Goal: Task Accomplishment & Management: Manage account settings

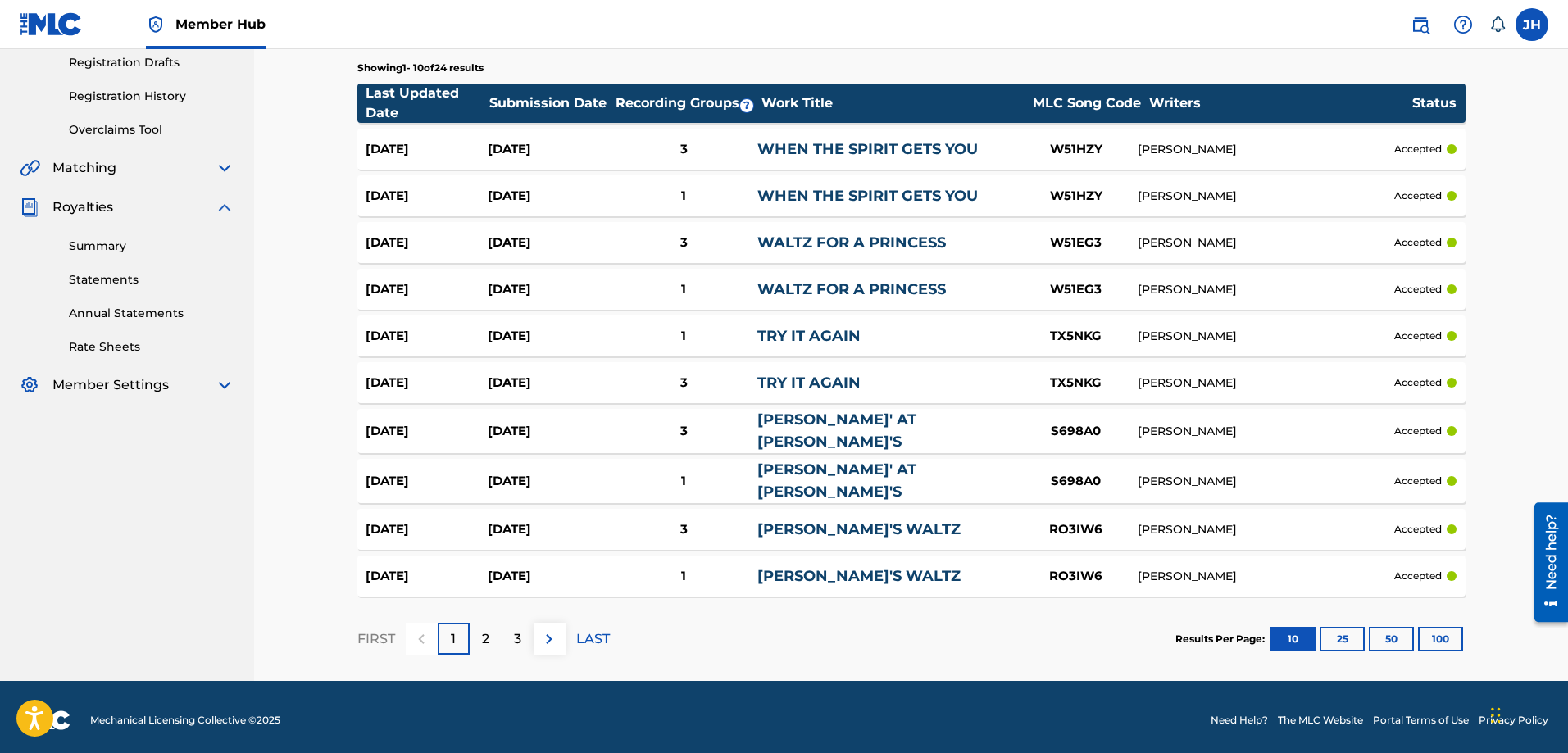
scroll to position [279, 0]
click at [1335, 629] on button "25" at bounding box center [1341, 639] width 45 height 25
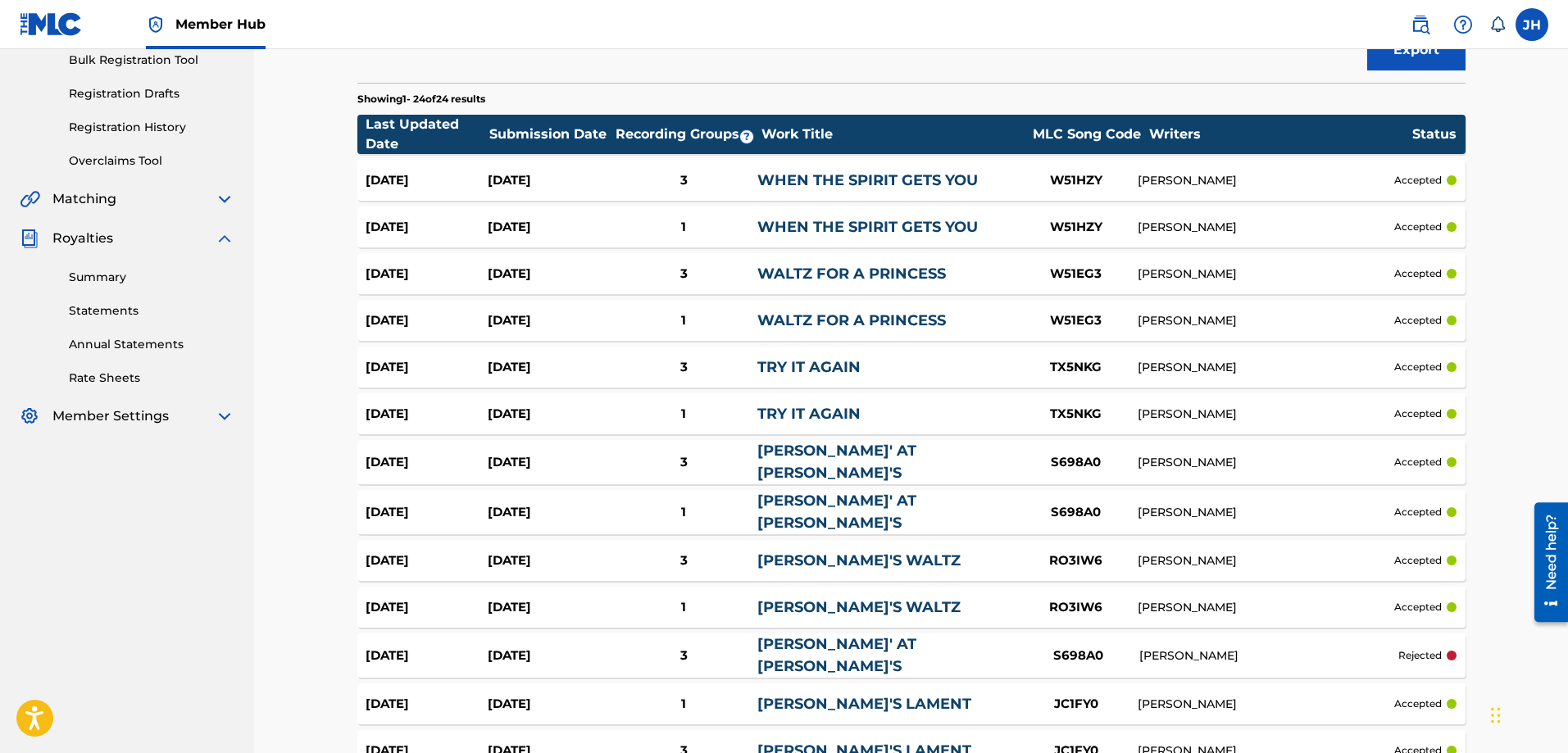
scroll to position [216, 0]
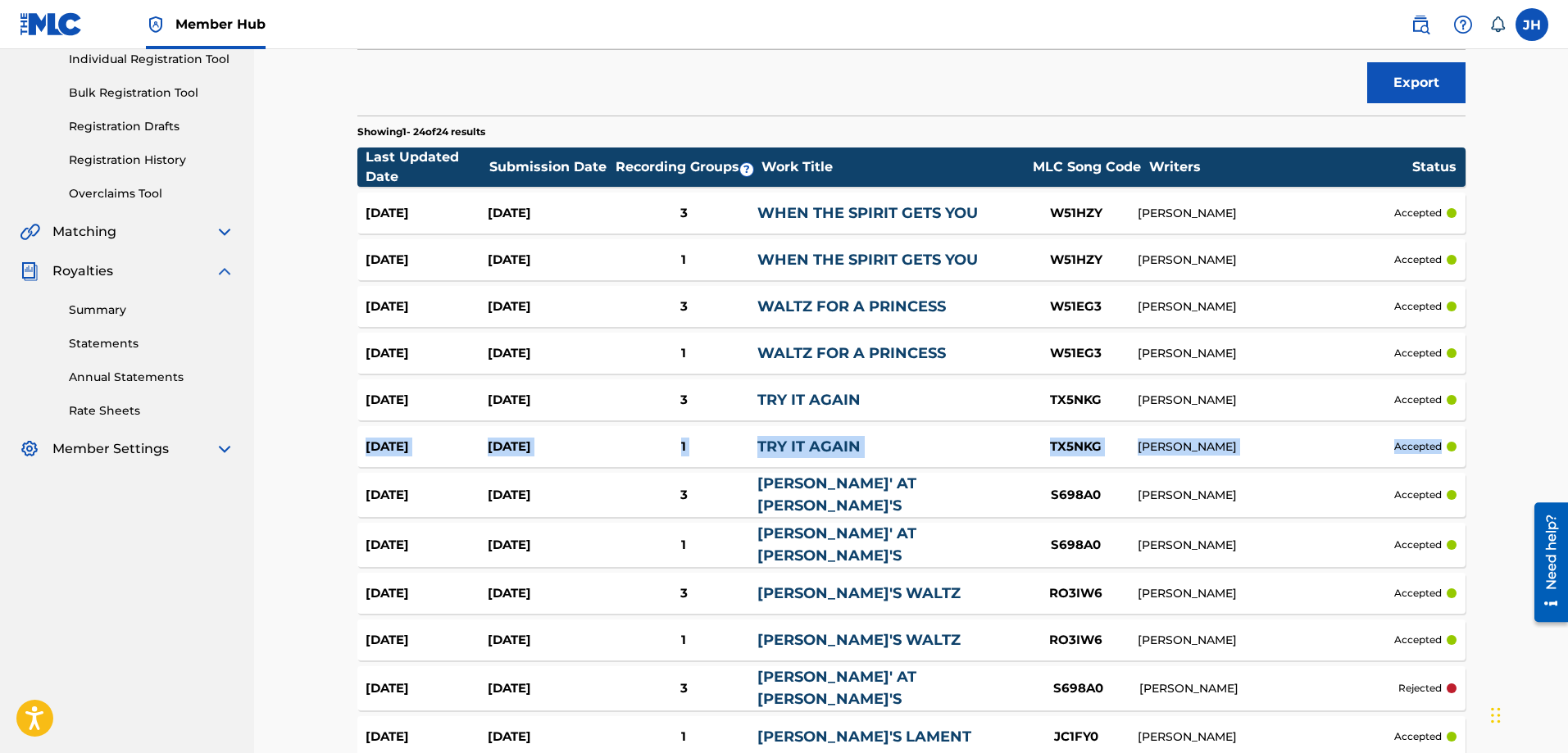
drag, startPoint x: 1566, startPoint y: 401, endPoint x: 1557, endPoint y: 447, distance: 47.6
click at [1557, 448] on div "Match History Match History is a record of recent match suggestions that you've…" at bounding box center [911, 614] width 1314 height 1561
click at [1560, 332] on div "Match History Match History is a record of recent match suggestions that you've…" at bounding box center [911, 614] width 1314 height 1561
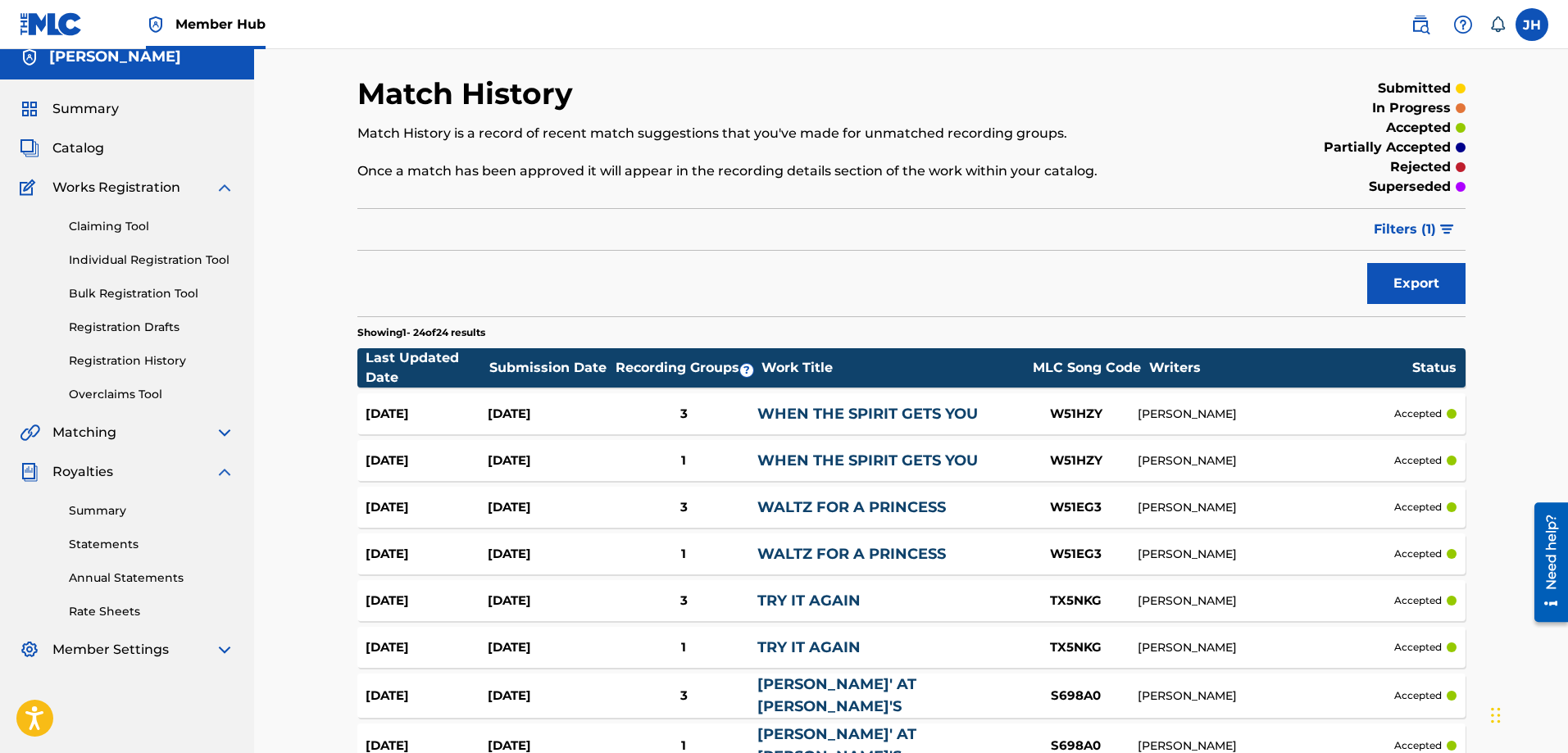
scroll to position [0, 0]
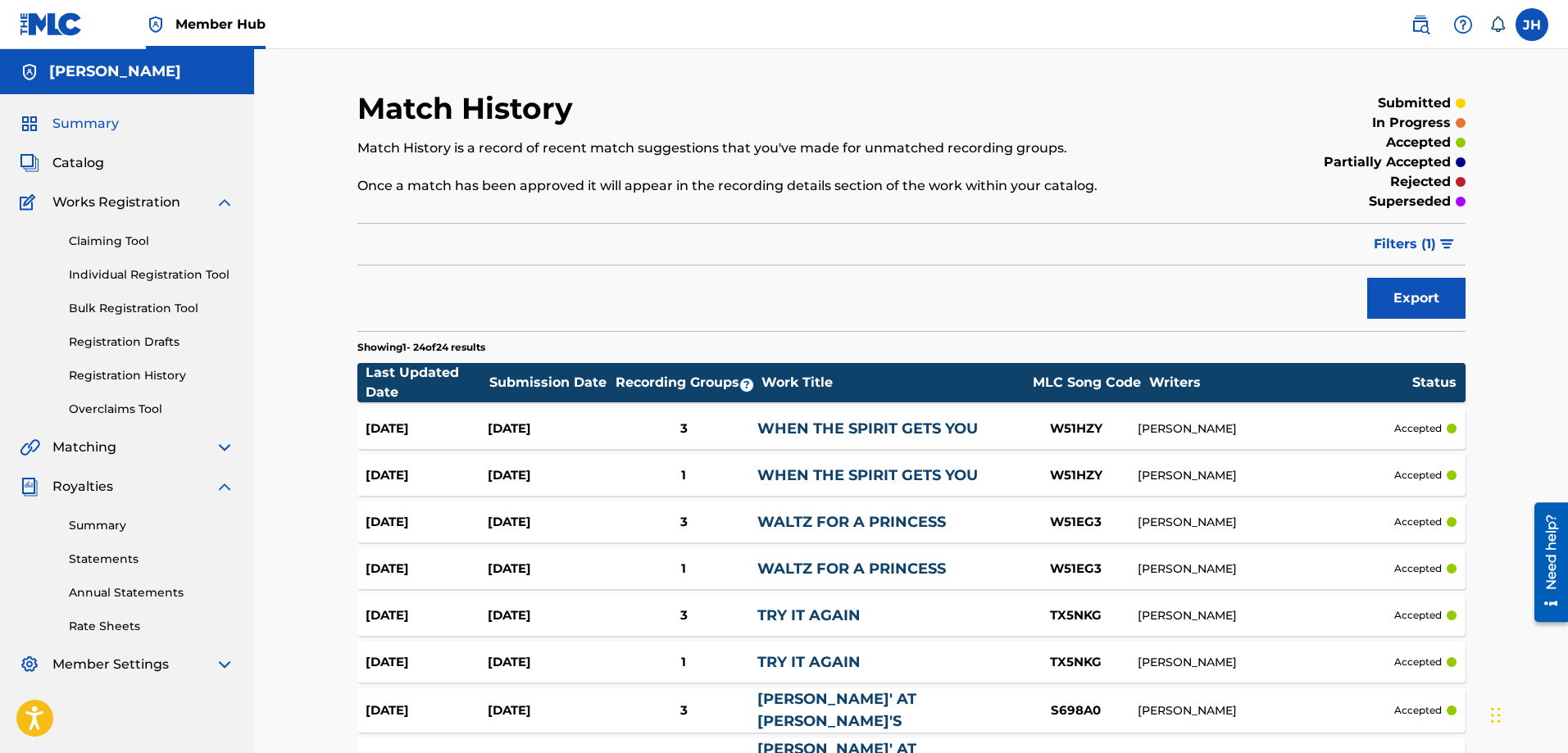
click at [94, 120] on span "Summary" at bounding box center [85, 124] width 66 height 20
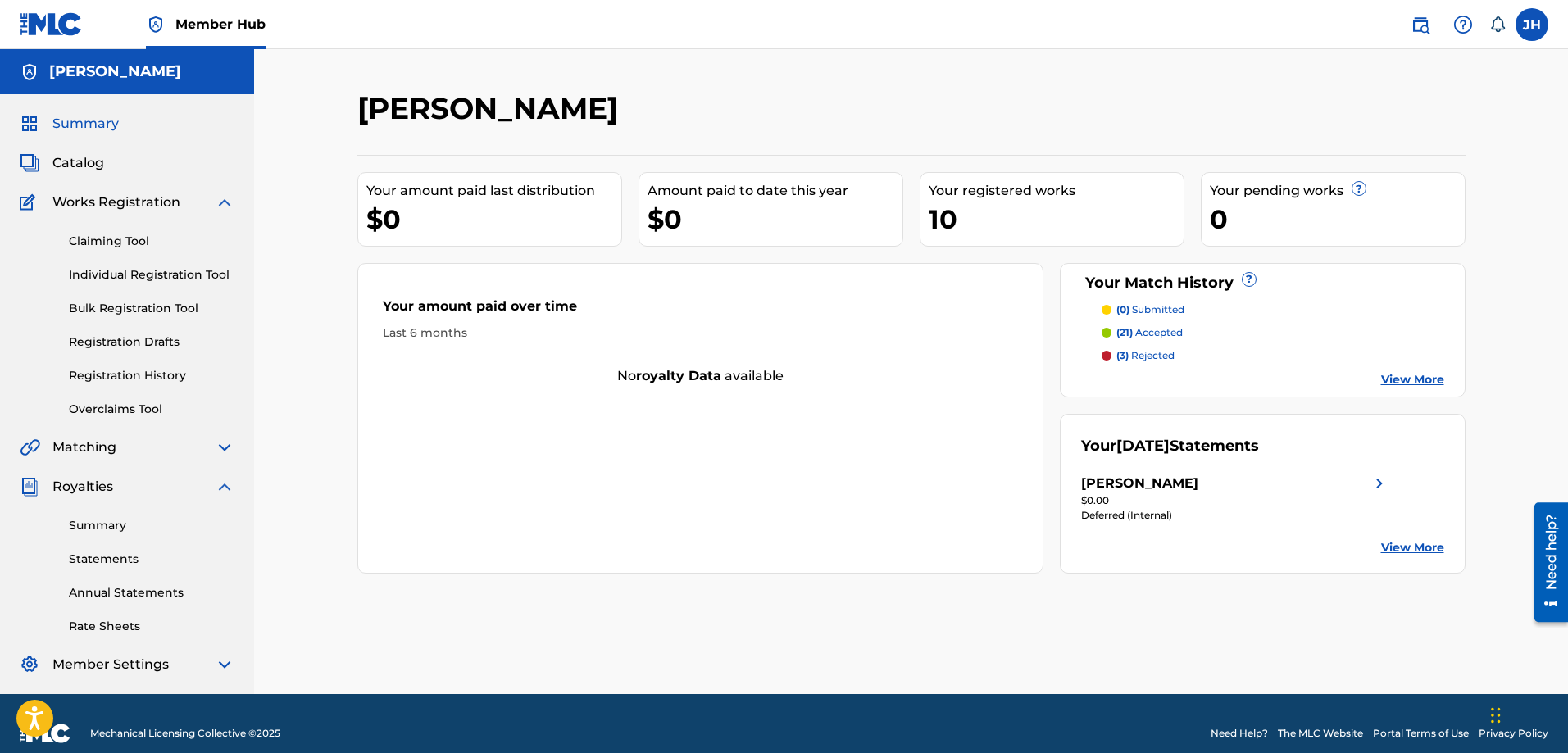
click at [83, 120] on span "Summary" at bounding box center [85, 124] width 66 height 20
click at [93, 70] on h5 "[PERSON_NAME]" at bounding box center [115, 71] width 132 height 19
click at [181, 68] on div "[PERSON_NAME]" at bounding box center [127, 71] width 254 height 45
click at [180, 67] on div "[PERSON_NAME]" at bounding box center [127, 71] width 254 height 45
click at [33, 70] on img at bounding box center [30, 72] width 20 height 20
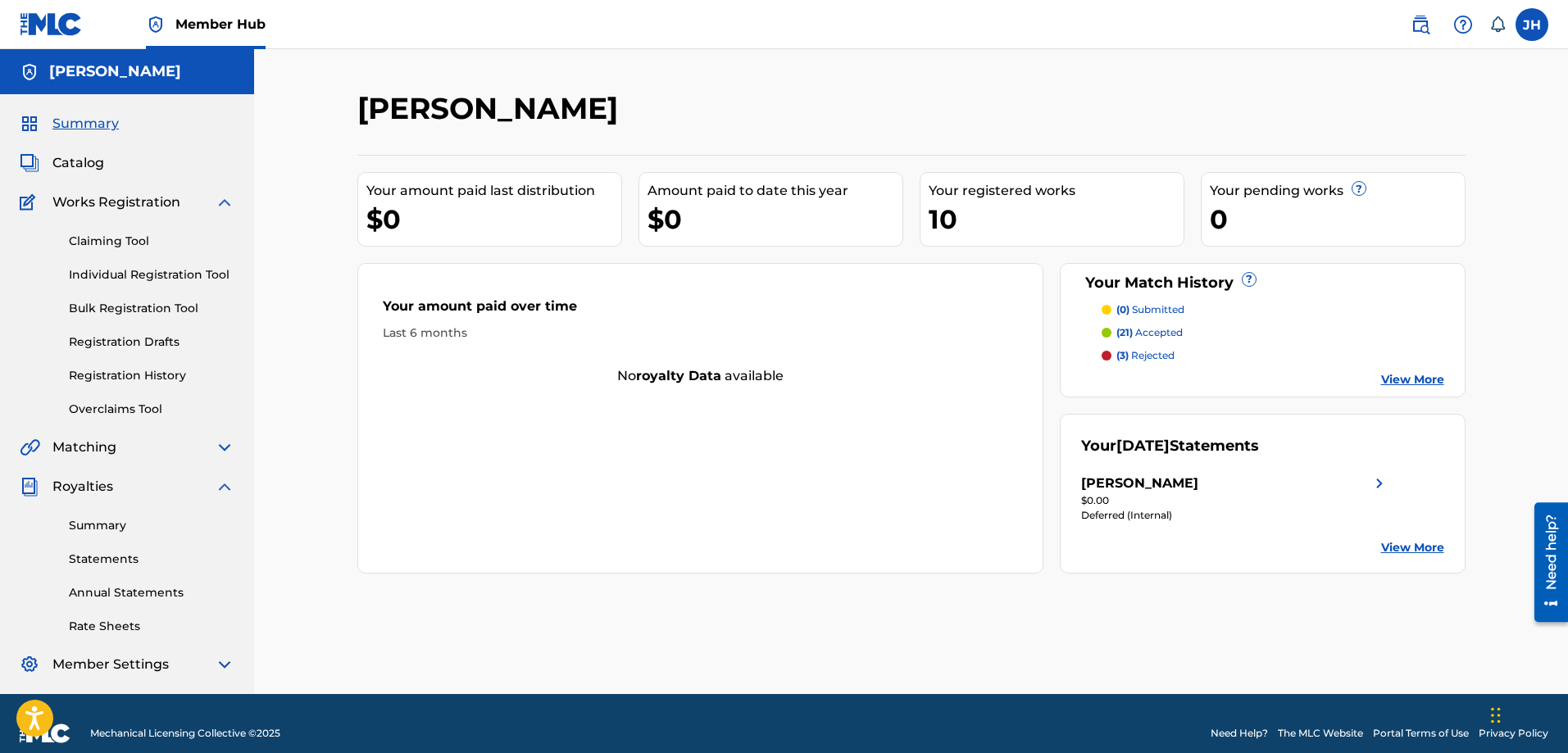
click at [49, 78] on h5 "[PERSON_NAME]" at bounding box center [115, 71] width 132 height 19
click at [1524, 21] on label at bounding box center [1531, 24] width 33 height 33
click at [1532, 25] on input "[PERSON_NAME] Hair [EMAIL_ADDRESS][DOMAIN_NAME] Notification Preferences Profil…" at bounding box center [1532, 25] width 0 height 0
click at [1372, 231] on p "Log out" at bounding box center [1373, 232] width 39 height 15
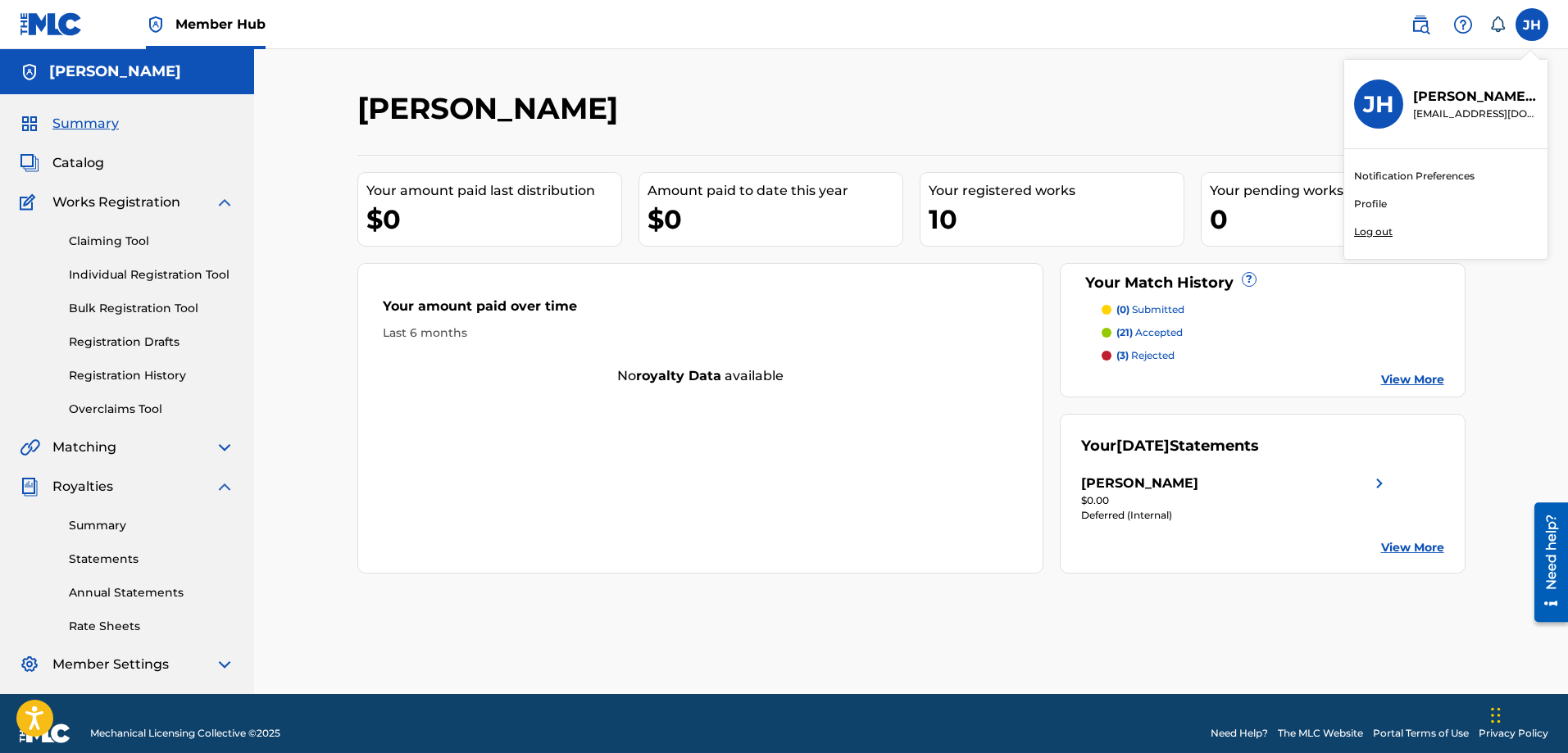
click at [1532, 25] on input "[PERSON_NAME] Hair [EMAIL_ADDRESS][DOMAIN_NAME] Notification Preferences Profil…" at bounding box center [1532, 25] width 0 height 0
